Goal: Task Accomplishment & Management: Complete application form

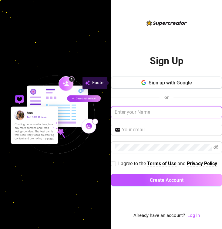
click at [166, 111] on input "text" at bounding box center [166, 112] width 111 height 12
type input "[PERSON_NAME]"
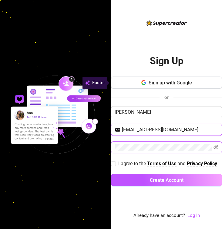
type input "[EMAIL_ADDRESS][DOMAIN_NAME]"
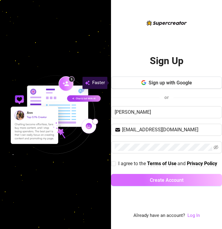
click at [174, 182] on span "Create Account" at bounding box center [167, 180] width 34 height 6
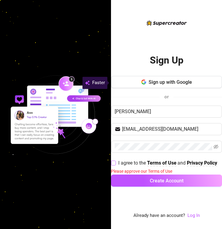
click at [114, 163] on input "I agree to the Terms of Use and Privacy Policy" at bounding box center [113, 163] width 4 height 4
checkbox input "true"
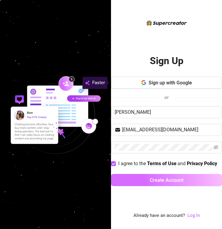
click at [133, 177] on button "Create Account" at bounding box center [166, 180] width 111 height 12
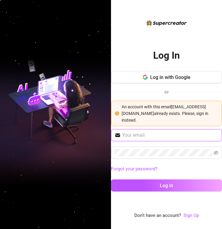
click at [144, 135] on input "text" at bounding box center [170, 135] width 96 height 7
type input "[EMAIL_ADDRESS][DOMAIN_NAME]"
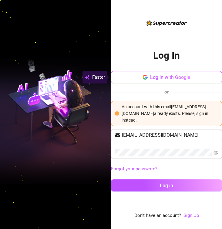
click at [169, 77] on span "Log in with Google" at bounding box center [170, 78] width 40 height 6
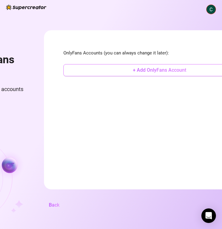
click at [108, 71] on button "+ Add OnlyFans Account" at bounding box center [159, 70] width 192 height 12
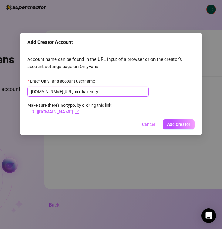
type input "ceciliaxemily"
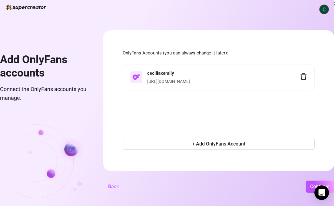
click at [28, 7] on img at bounding box center [26, 7] width 40 height 5
click at [221, 9] on img at bounding box center [324, 9] width 9 height 9
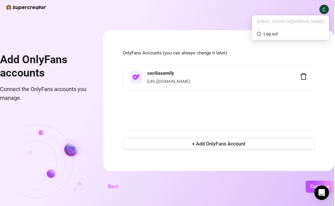
click at [193, 55] on span "OnlyFans Accounts (you can always change it later):" at bounding box center [219, 53] width 192 height 7
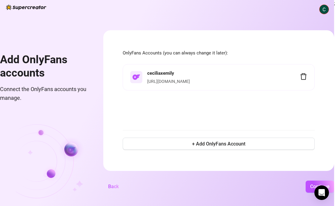
click at [163, 78] on div "[URL][DOMAIN_NAME]" at bounding box center [223, 81] width 153 height 7
click at [152, 73] on strong "ceciliaxemily" at bounding box center [160, 73] width 27 height 5
click at [136, 79] on img at bounding box center [136, 77] width 8 height 5
click at [54, 91] on span "Connect the OnlyFans accounts you manage." at bounding box center [44, 93] width 89 height 17
click at [111, 186] on span "Back" at bounding box center [113, 187] width 11 height 6
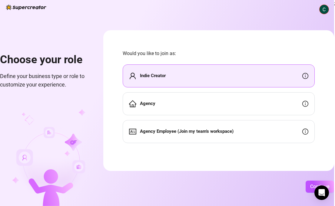
click at [207, 76] on div "Indie Creator" at bounding box center [219, 76] width 192 height 23
click at [221, 184] on span "Continue" at bounding box center [319, 187] width 19 height 6
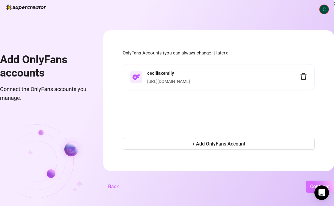
click at [221, 187] on button "Continue" at bounding box center [320, 187] width 28 height 12
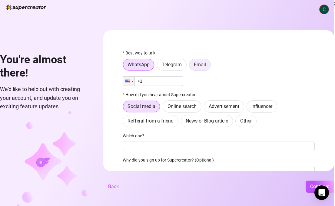
click at [203, 65] on span "Email" at bounding box center [200, 65] width 12 height 6
click at [191, 66] on input "Email" at bounding box center [191, 66] width 0 height 0
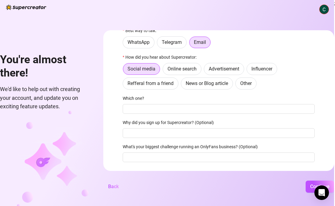
scroll to position [39, 0]
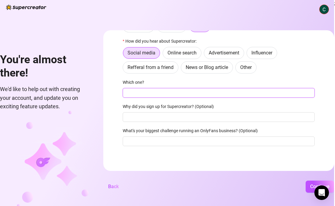
click at [180, 95] on input "Which one?" at bounding box center [219, 93] width 192 height 10
type input "IG"
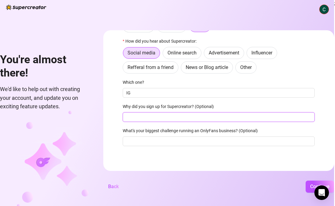
click at [177, 113] on input "Why did you sign up for Supercreator? (Optional)" at bounding box center [219, 117] width 192 height 10
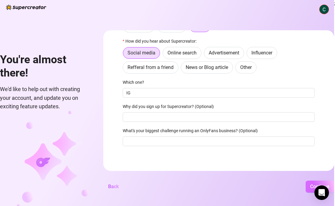
click at [221, 190] on button "Continue" at bounding box center [320, 187] width 28 height 12
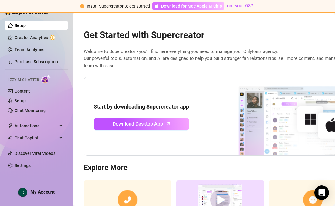
click at [190, 7] on span "Download for Mac Apple M Chip" at bounding box center [191, 6] width 61 height 7
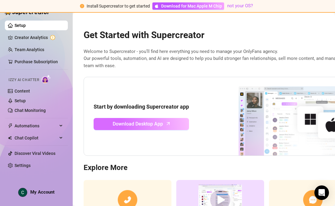
click at [161, 123] on span "Download Desktop App" at bounding box center [138, 124] width 50 height 8
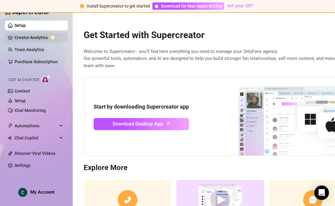
click at [35, 38] on link "Creator Analytics" at bounding box center [39, 38] width 48 height 10
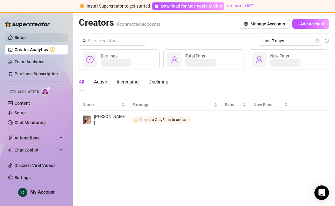
click at [26, 38] on link "Setup" at bounding box center [20, 37] width 11 height 5
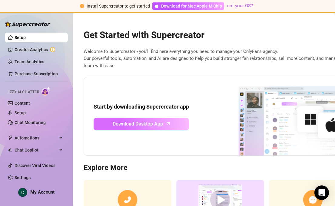
click at [154, 126] on span "Download Desktop App" at bounding box center [138, 124] width 50 height 8
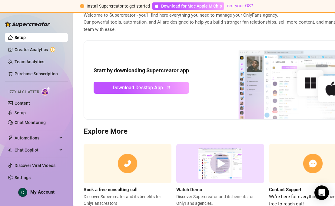
scroll to position [42, 0]
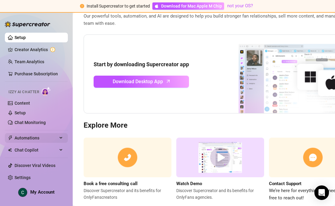
click at [61, 137] on div "Automations" at bounding box center [36, 138] width 63 height 10
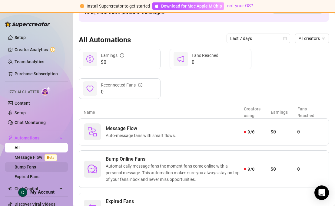
click at [33, 167] on link "Bump Fans" at bounding box center [26, 167] width 22 height 5
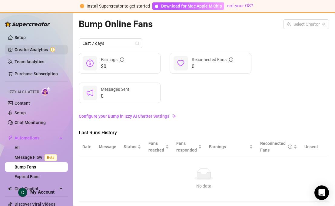
click at [40, 47] on link "Creator Analytics" at bounding box center [39, 50] width 48 height 10
